Goal: Information Seeking & Learning: Learn about a topic

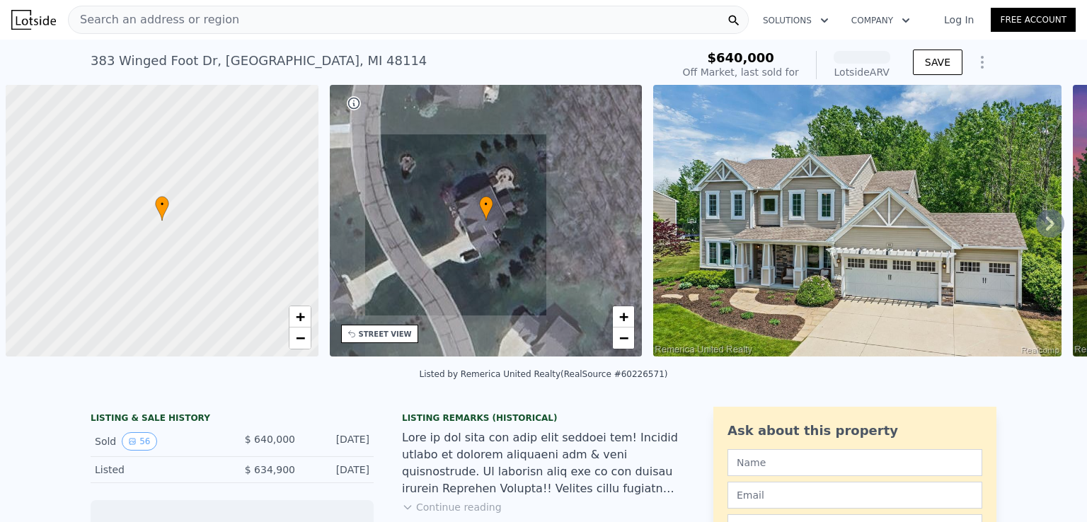
scroll to position [0, 6]
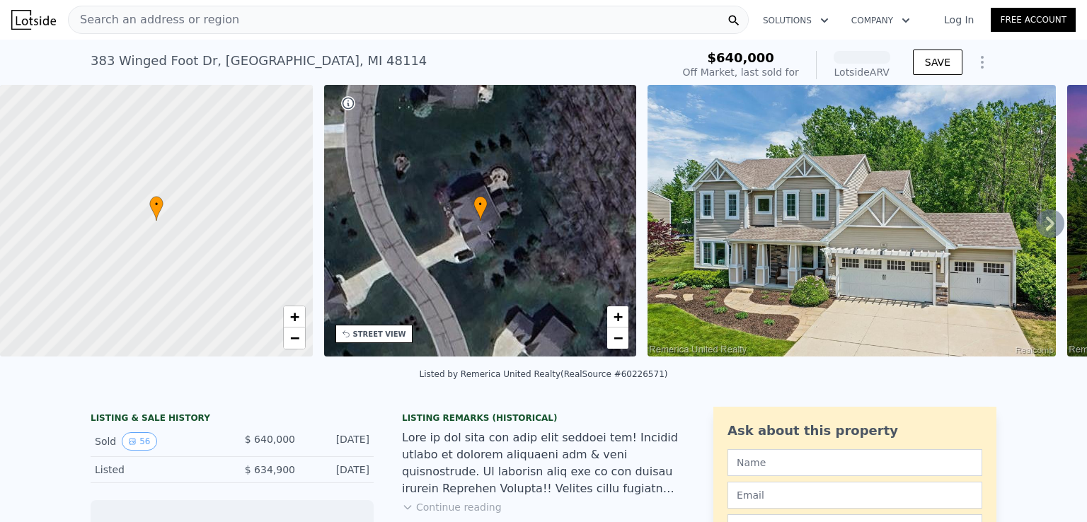
click at [197, 280] on div at bounding box center [156, 221] width 375 height 326
click at [836, 148] on img at bounding box center [852, 221] width 408 height 272
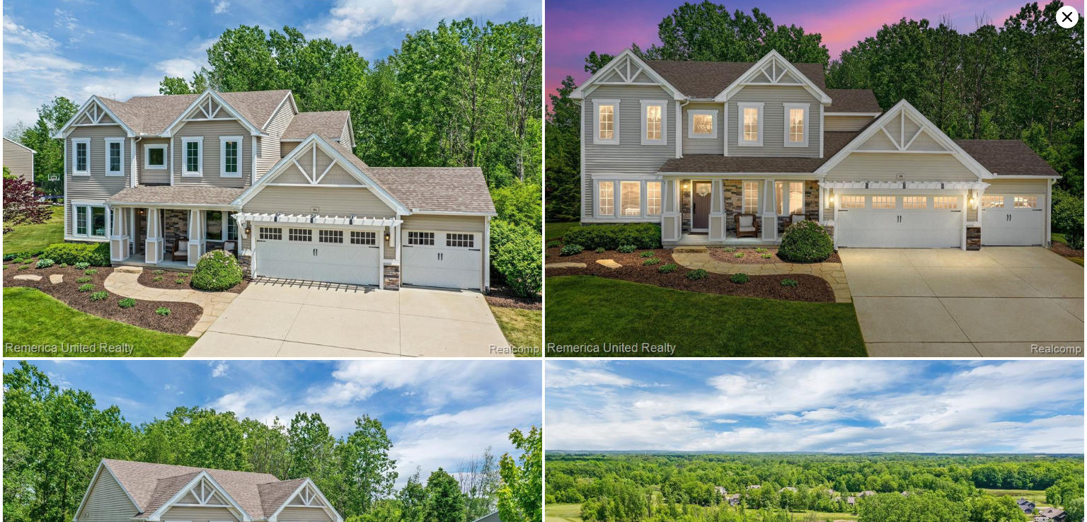
scroll to position [0, 0]
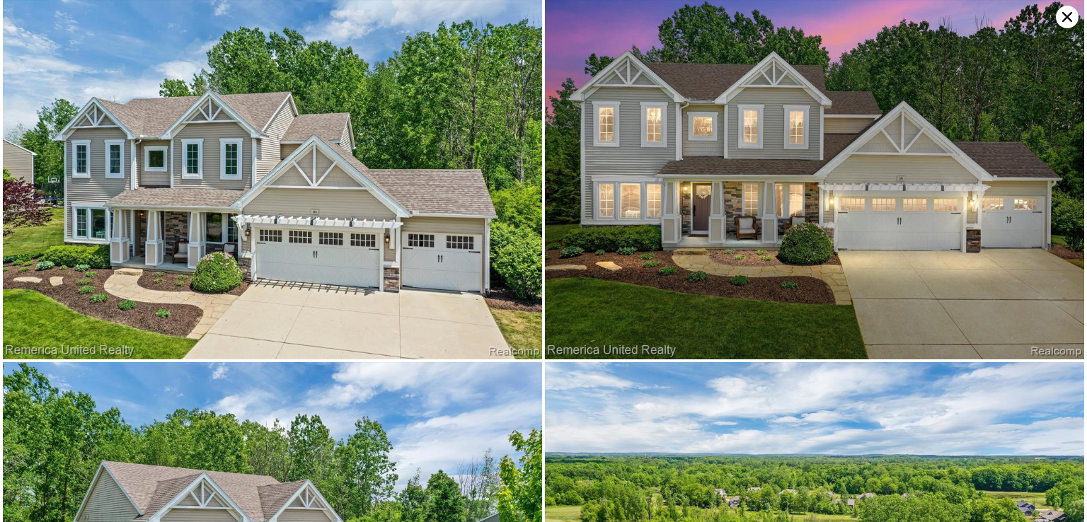
click at [355, 113] on img at bounding box center [272, 179] width 539 height 359
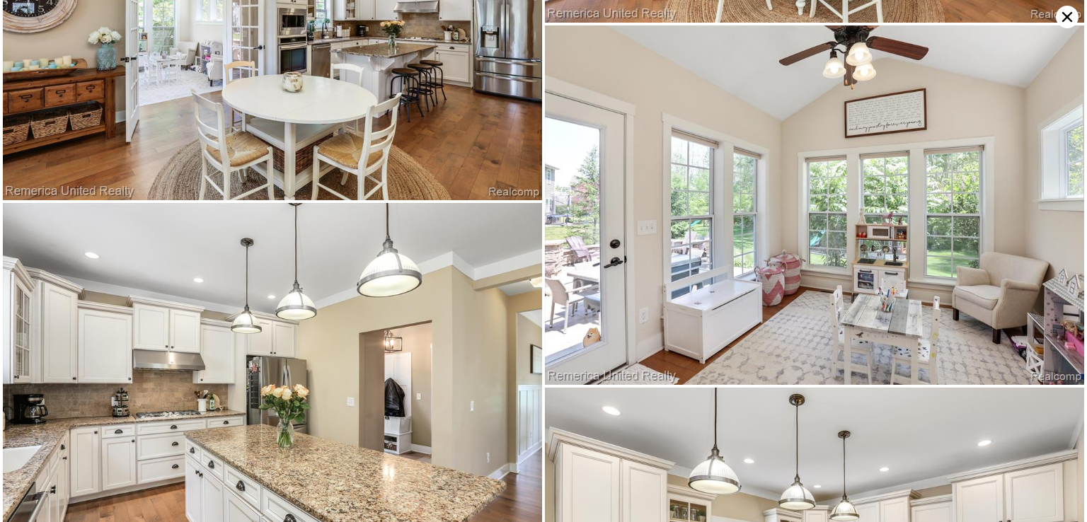
scroll to position [3413, 0]
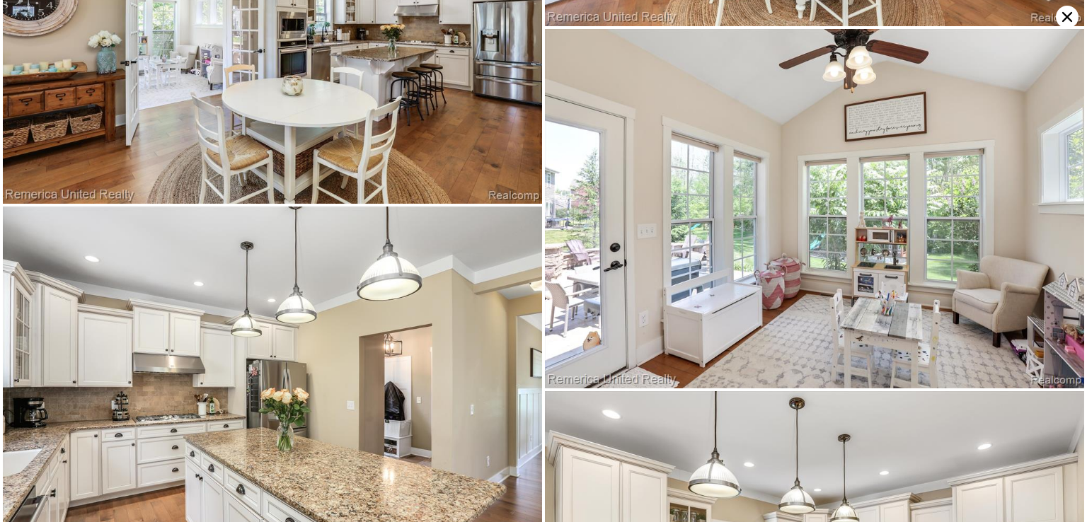
click at [407, 514] on img at bounding box center [272, 386] width 539 height 359
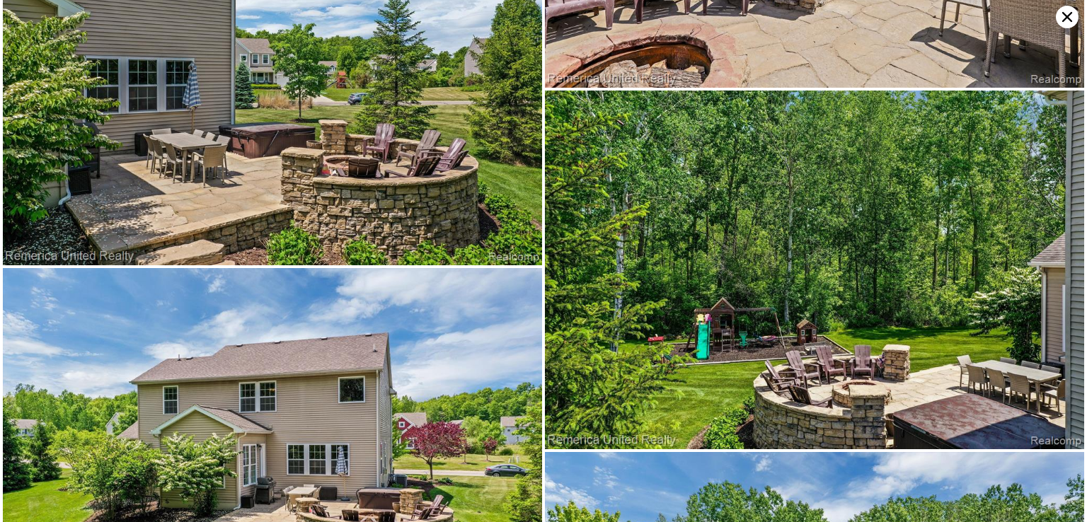
scroll to position [9698, 0]
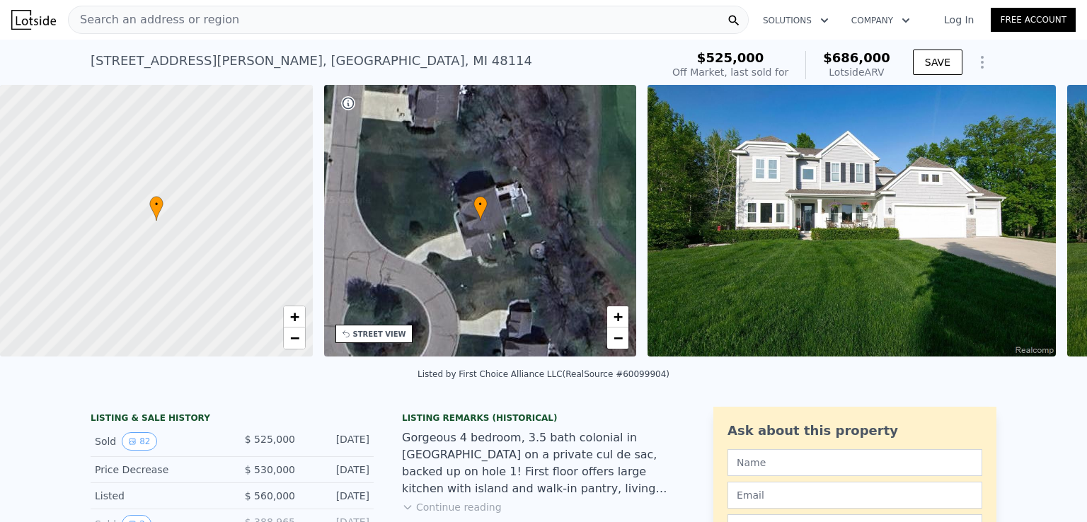
scroll to position [0, 6]
click at [771, 180] on img at bounding box center [852, 221] width 408 height 272
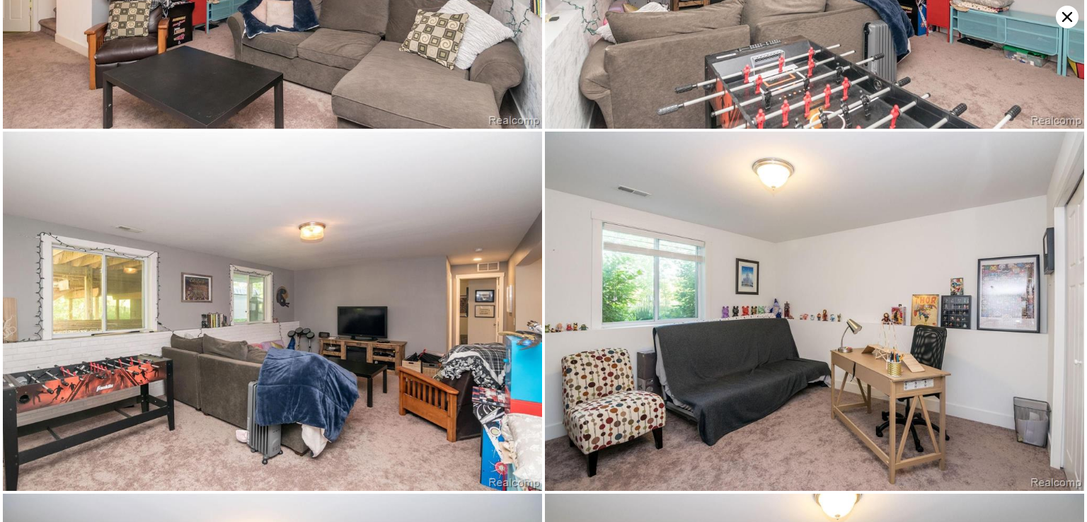
scroll to position [12185, 0]
